Goal: Task Accomplishment & Management: Use online tool/utility

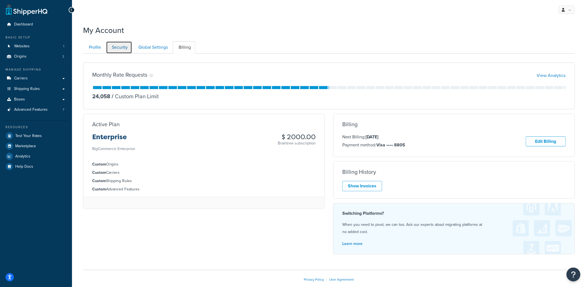
click at [129, 45] on link "Security" at bounding box center [119, 47] width 26 height 12
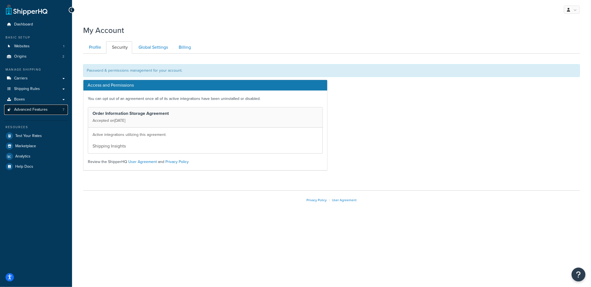
click at [48, 106] on link "Advanced Features 7" at bounding box center [36, 110] width 64 height 10
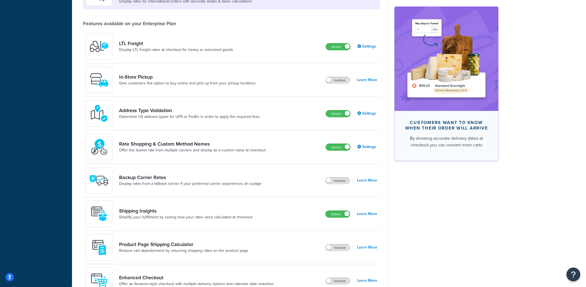
scroll to position [188, 0]
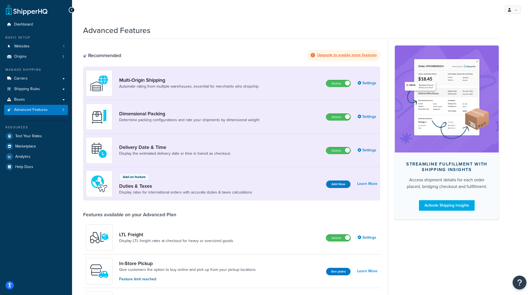
click at [48, 130] on div "Resources Test Your Rates Marketplace Analytics Help Docs" at bounding box center [36, 146] width 64 height 51
click at [45, 134] on link "Test Your Rates" at bounding box center [36, 136] width 64 height 10
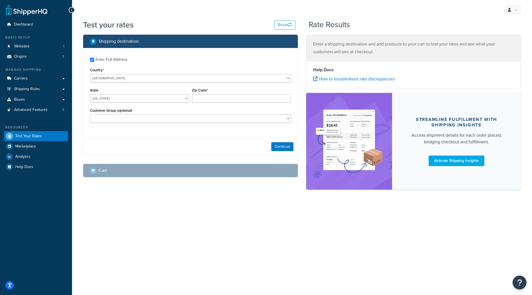
checkbox input "true"
type input "33401"
select select "FL"
select select "Authorized Dealer"
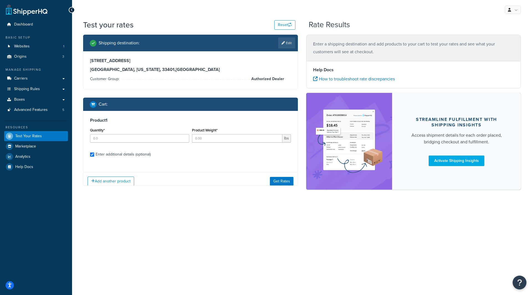
checkbox input "true"
type input "1"
type input "14"
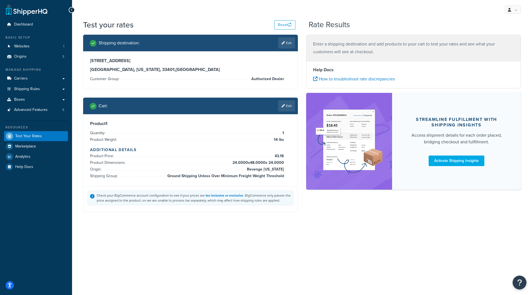
scroll to position [191, 0]
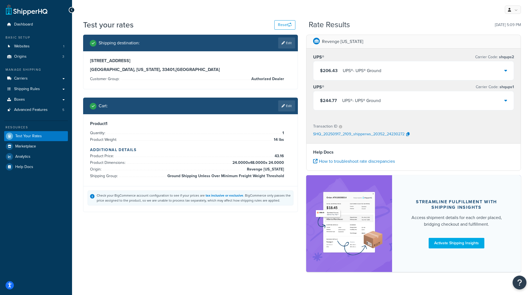
click at [354, 75] on div "$206.43 UPS® - UPS® Ground" at bounding box center [413, 70] width 200 height 19
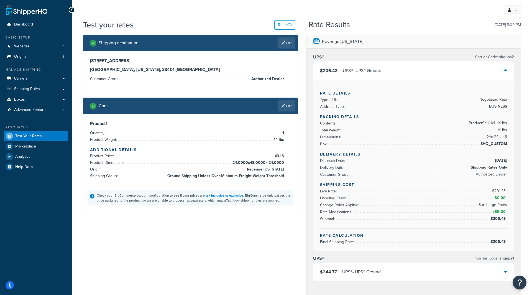
click at [358, 73] on div "UPS® - UPS® Ground" at bounding box center [362, 71] width 39 height 8
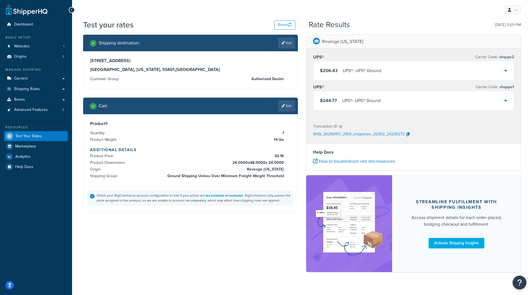
click at [354, 100] on div "UPS® - UPS® Ground" at bounding box center [361, 101] width 39 height 8
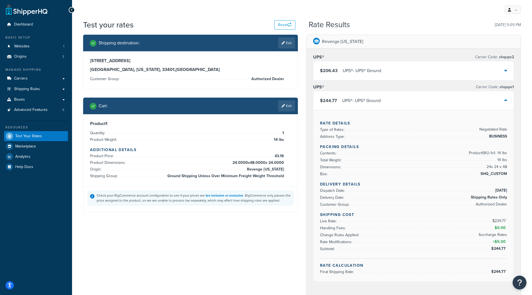
click at [382, 73] on div "$206.43 UPS® - UPS® Ground" at bounding box center [413, 70] width 200 height 19
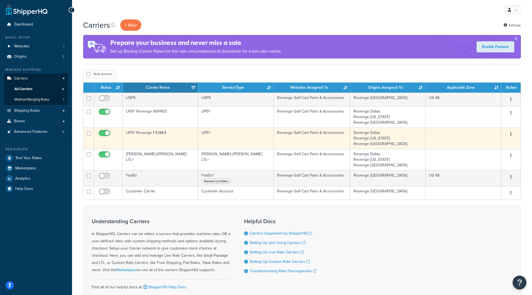
click at [137, 135] on td "UPS® Revenge F428K4" at bounding box center [160, 137] width 75 height 21
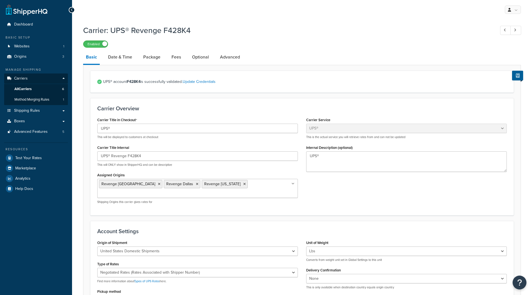
select select "ups"
click at [220, 57] on link "Advanced" at bounding box center [229, 56] width 25 height 13
select select "false"
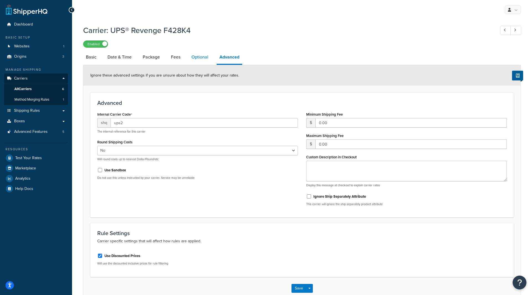
click at [206, 58] on link "Optional" at bounding box center [200, 56] width 22 height 13
select select "business"
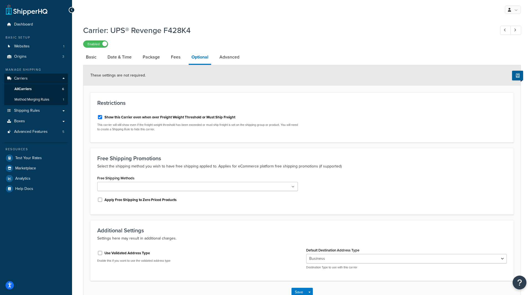
click at [125, 253] on label "Use Validated Address Type" at bounding box center [126, 252] width 45 height 5
click at [103, 253] on input "Use Validated Address Type" at bounding box center [100, 253] width 6 height 4
checkbox input "true"
click at [311, 285] on button "Save Dropdown" at bounding box center [309, 285] width 7 height 9
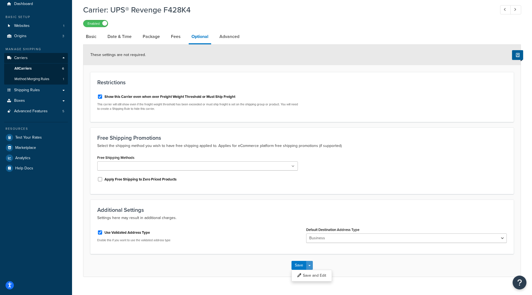
scroll to position [21, 0]
click at [316, 274] on button "Save and Edit" at bounding box center [311, 275] width 40 height 12
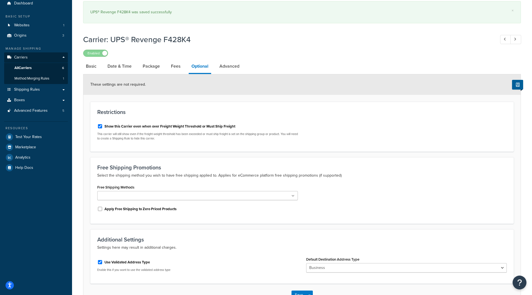
scroll to position [0, 0]
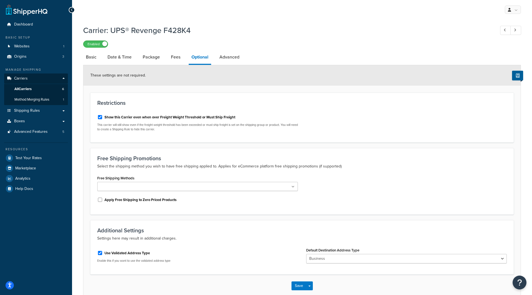
click at [149, 254] on label "Use Validated Address Type" at bounding box center [126, 252] width 45 height 5
click at [103, 254] on input "Use Validated Address Type" at bounding box center [100, 253] width 6 height 4
checkbox input "false"
select select "business"
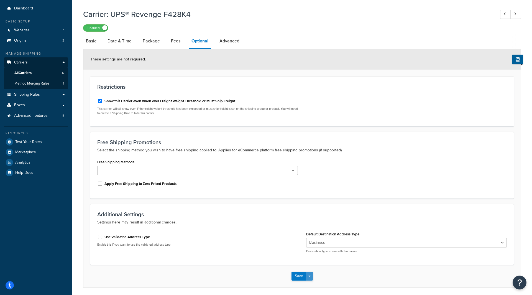
click at [311, 273] on button "Save Dropdown" at bounding box center [309, 276] width 7 height 9
click at [309, 283] on button "Save and Edit" at bounding box center [311, 286] width 40 height 12
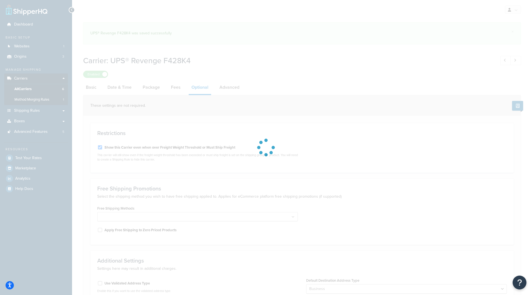
select select "business"
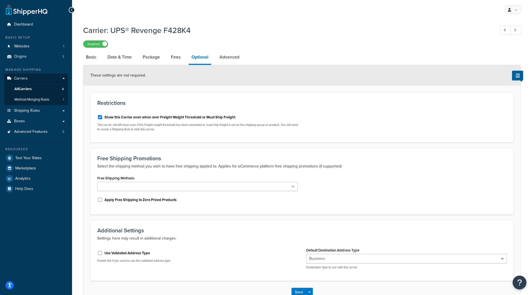
scroll to position [4, 0]
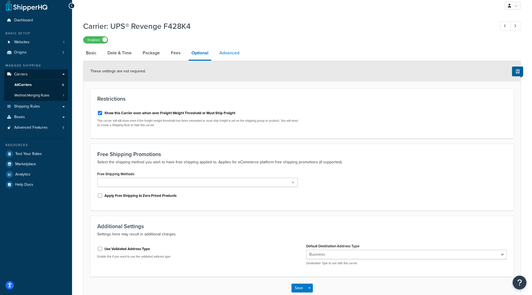
click at [230, 52] on link "Advanced" at bounding box center [229, 52] width 25 height 13
select select "false"
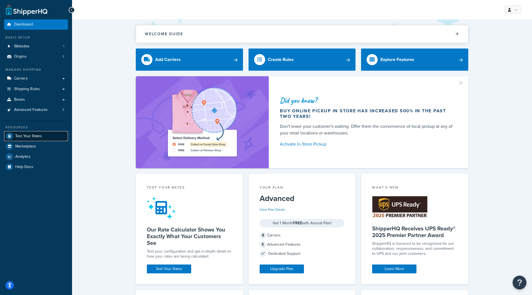
click at [32, 135] on span "Test Your Rates" at bounding box center [28, 136] width 27 height 5
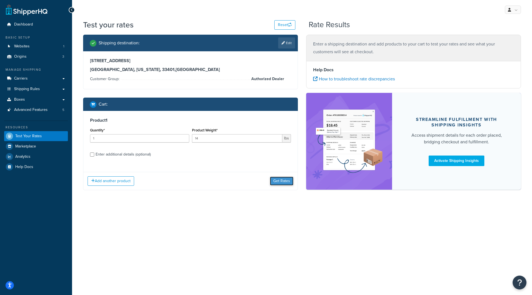
click at [285, 182] on button "Get Rates" at bounding box center [282, 180] width 24 height 9
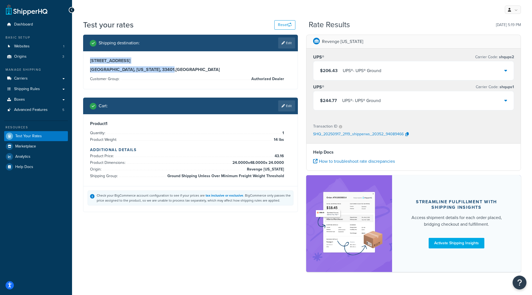
drag, startPoint x: 91, startPoint y: 61, endPoint x: 155, endPoint y: 70, distance: 65.4
click at [155, 70] on div "630 S Sapodilla Ave West Palm Beach, Florida, 33401 , United States" at bounding box center [190, 65] width 201 height 14
copy div "630 S Sapodilla Ave West Palm Beach, Florida, 33401"
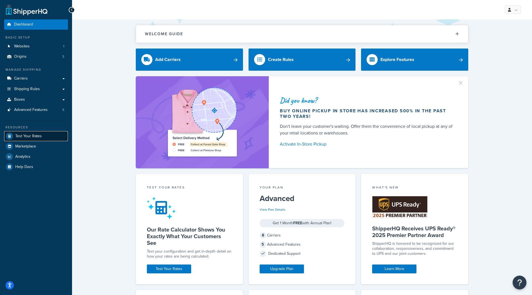
click at [30, 135] on span "Test Your Rates" at bounding box center [28, 136] width 27 height 5
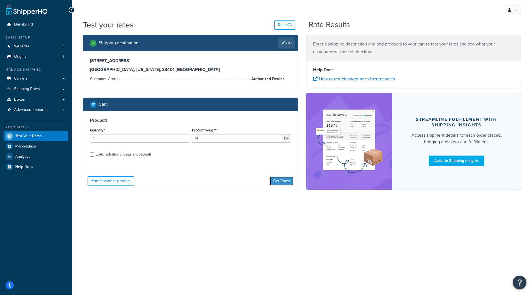
click at [281, 177] on button "Get Rates" at bounding box center [282, 180] width 24 height 9
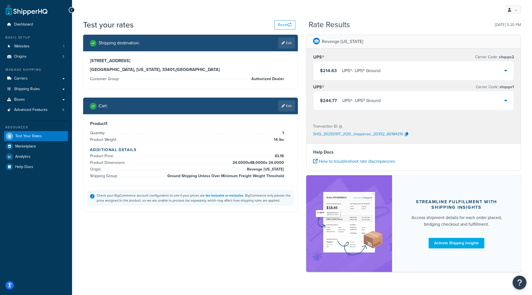
click at [378, 73] on div "UPS® - UPS® Ground" at bounding box center [361, 71] width 39 height 8
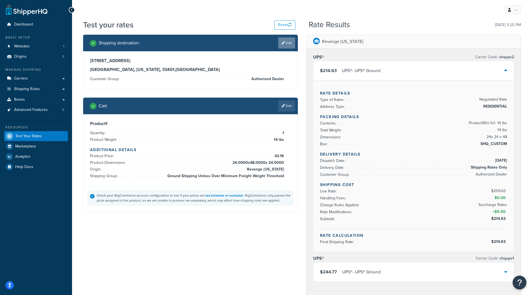
click at [284, 44] on link "Edit" at bounding box center [286, 42] width 17 height 11
select select "FL"
select select "Authorized Dealer"
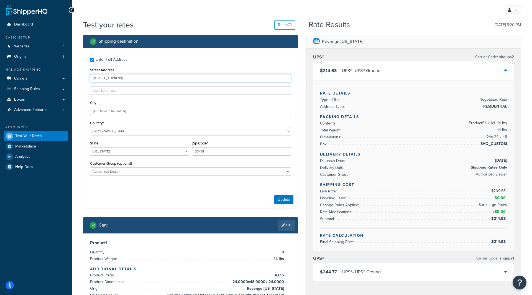
click at [139, 77] on input "[STREET_ADDRESS]" at bounding box center [190, 78] width 201 height 8
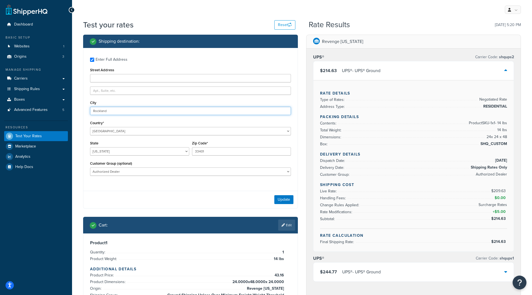
type input "Rockland"
select select "CA"
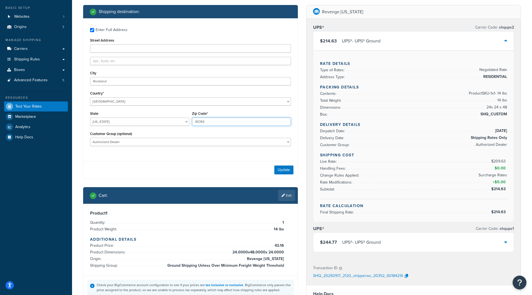
scroll to position [34, 0]
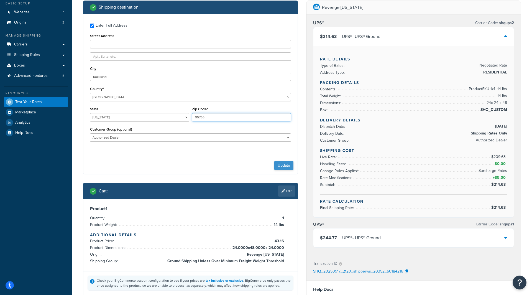
type input "95765"
click at [281, 162] on button "Update" at bounding box center [283, 165] width 19 height 9
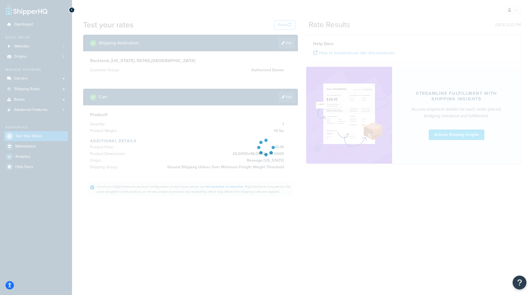
scroll to position [0, 0]
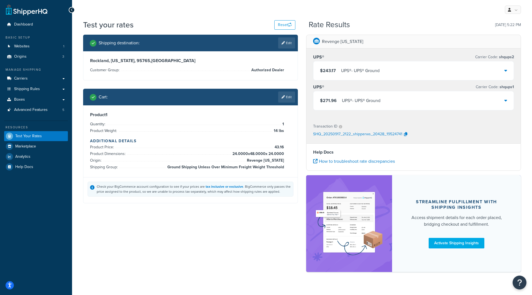
click at [417, 73] on div "$243.17 UPS® - UPS® Ground" at bounding box center [413, 70] width 200 height 19
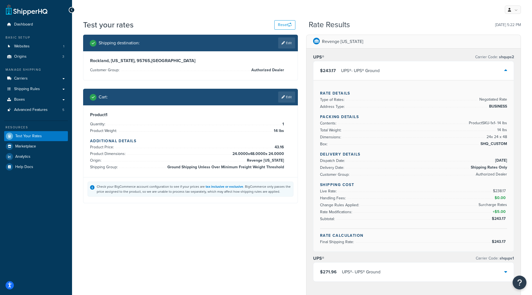
click at [113, 60] on h3 "Rockland, California, 95765 , United States" at bounding box center [190, 61] width 201 height 6
copy h3 "Rockland, California, 95765 , United States"
click at [298, 67] on div "Shipping destination : Edit Rockland, California, 95765 , United States Custome…" at bounding box center [190, 123] width 223 height 177
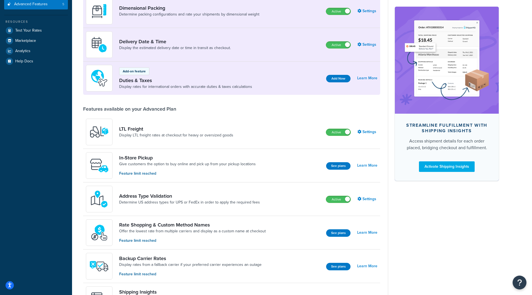
scroll to position [106, 0]
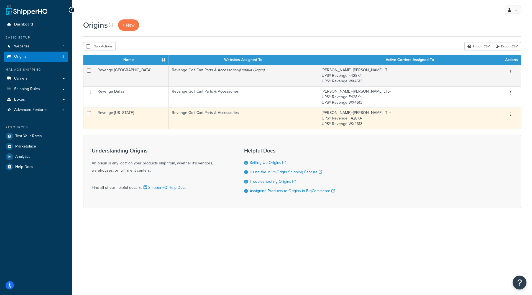
click at [145, 112] on td "Revenge [US_STATE]" at bounding box center [131, 117] width 74 height 21
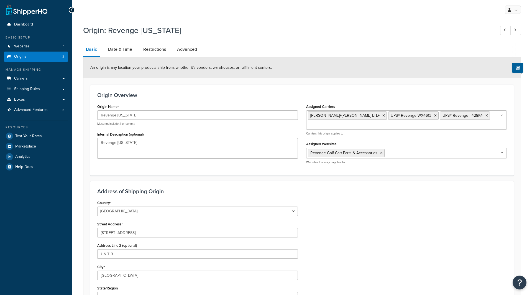
select select "33"
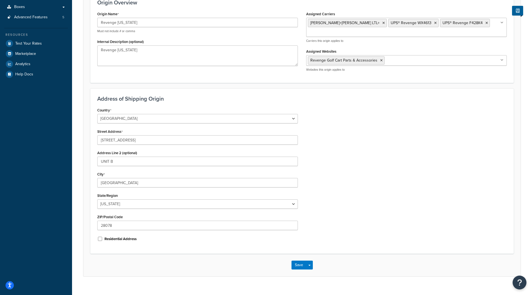
scroll to position [93, 0]
